Goal: Use online tool/utility: Utilize a website feature to perform a specific function

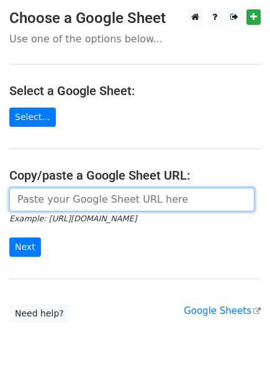
click at [42, 197] on input "url" at bounding box center [132, 200] width 246 height 24
paste input "[URL][DOMAIN_NAME]"
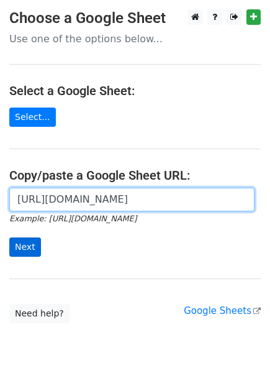
type input "[URL][DOMAIN_NAME]"
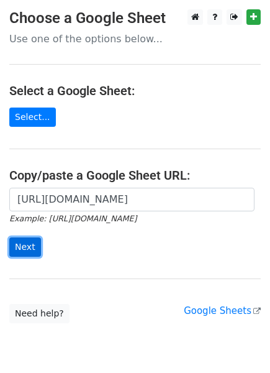
scroll to position [0, 0]
click at [21, 248] on input "Next" at bounding box center [25, 246] width 32 height 19
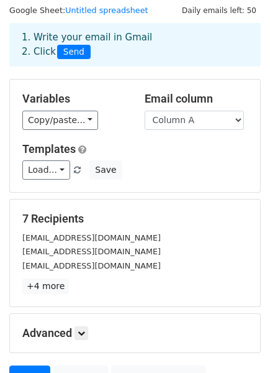
scroll to position [42, 0]
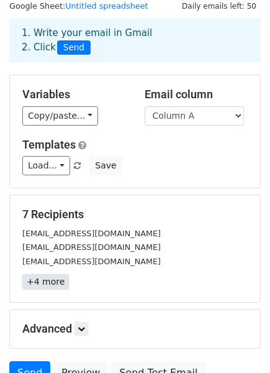
click at [33, 290] on link "+4 more" at bounding box center [45, 282] width 47 height 16
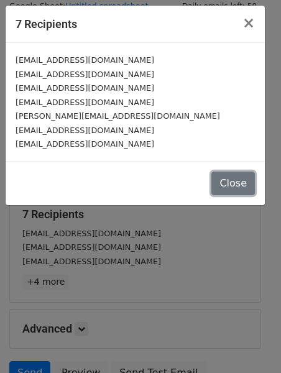
click at [246, 190] on button "Close" at bounding box center [233, 184] width 44 height 24
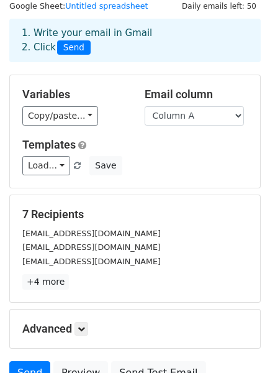
drag, startPoint x: 246, startPoint y: 190, endPoint x: 253, endPoint y: 216, distance: 27.2
click at [253, 216] on div "7 Recipients imagine@planetoftheinks.com vcmotorcompany@gmail.com customerservi…" at bounding box center [135, 248] width 251 height 107
